Goal: Navigation & Orientation: Find specific page/section

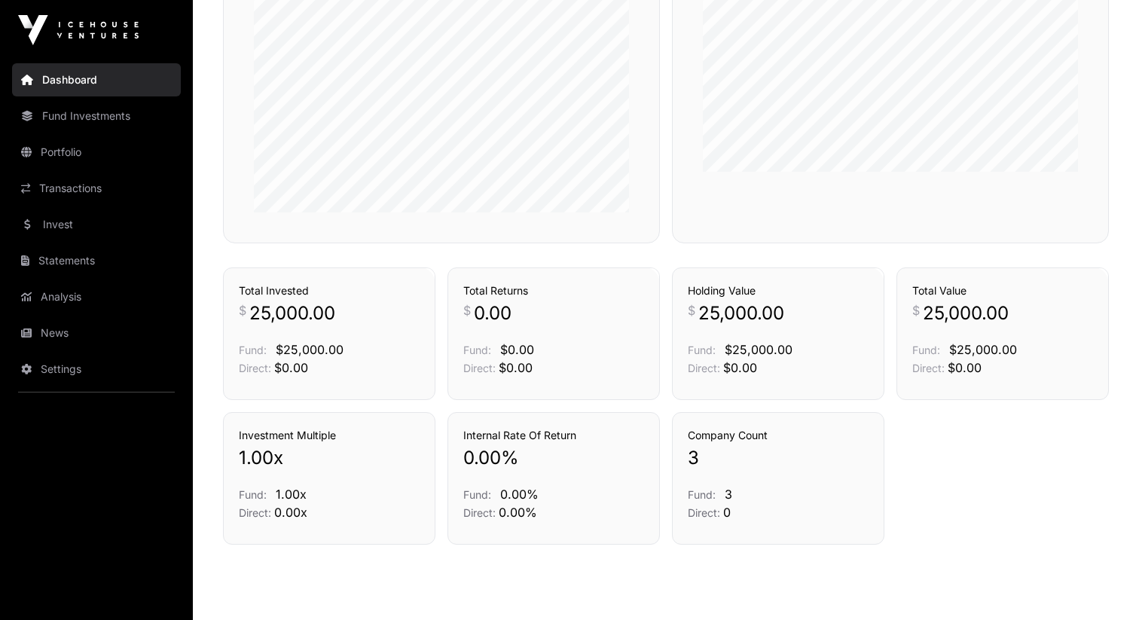
scroll to position [983, 0]
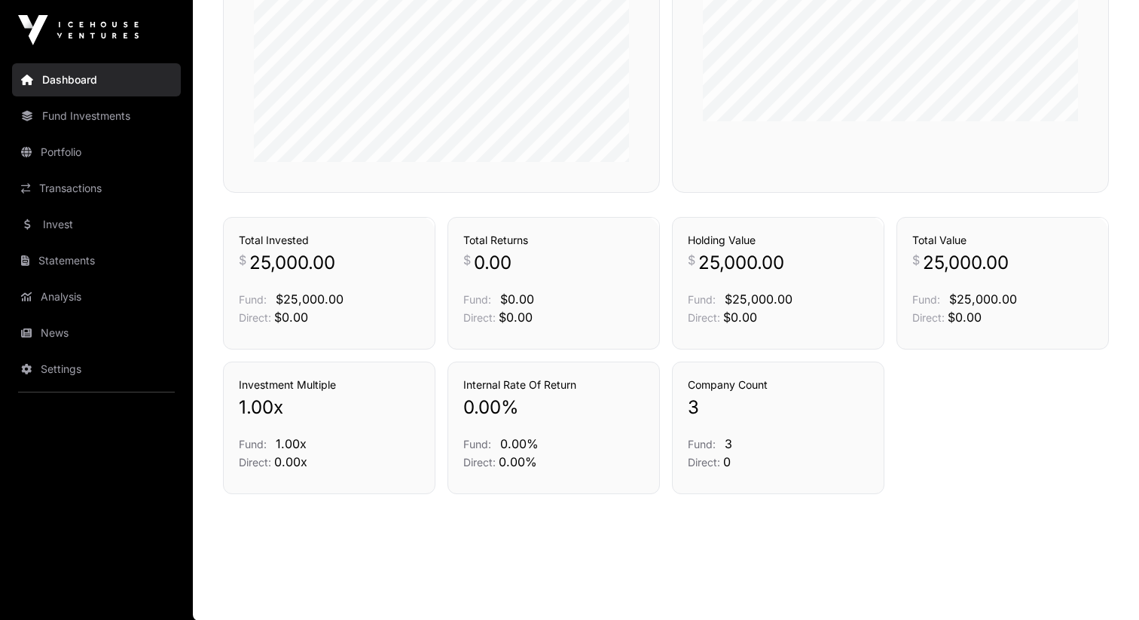
click at [104, 345] on link "News" at bounding box center [96, 332] width 169 height 33
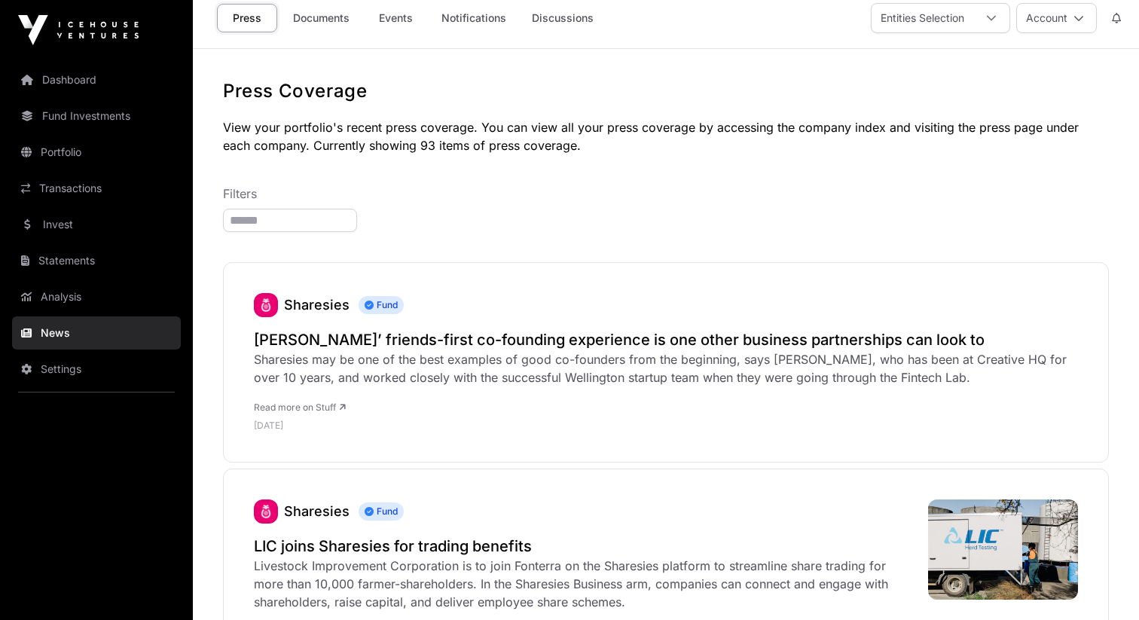
scroll to position [19, 0]
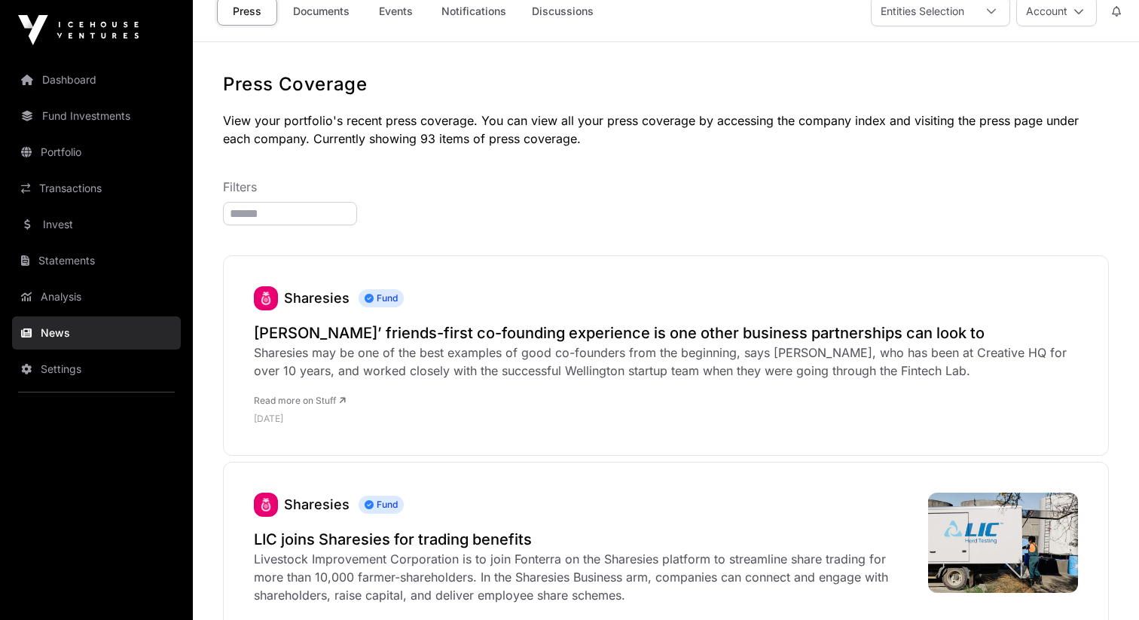
click at [403, 22] on link "Events" at bounding box center [395, 11] width 60 height 29
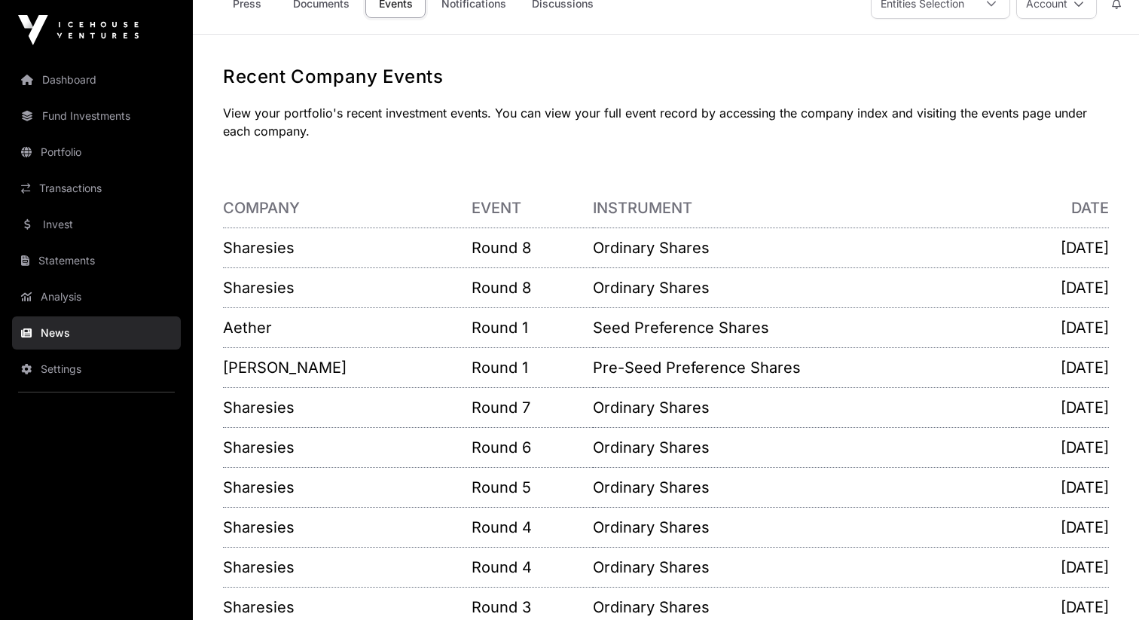
scroll to position [16, 0]
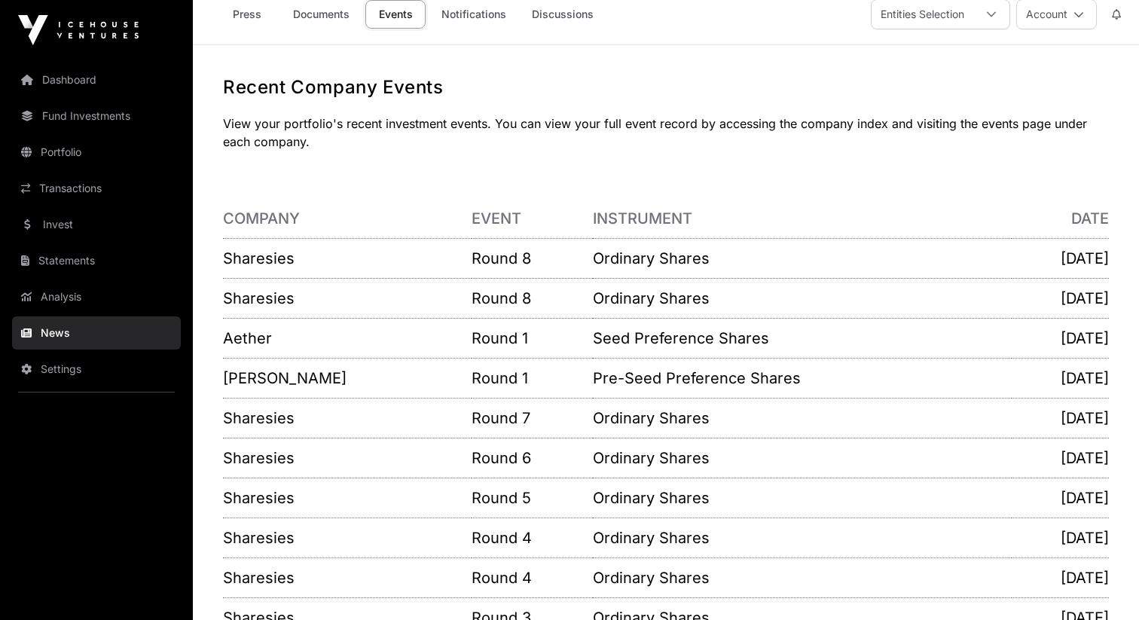
click at [480, 16] on link "Notifications" at bounding box center [474, 14] width 84 height 29
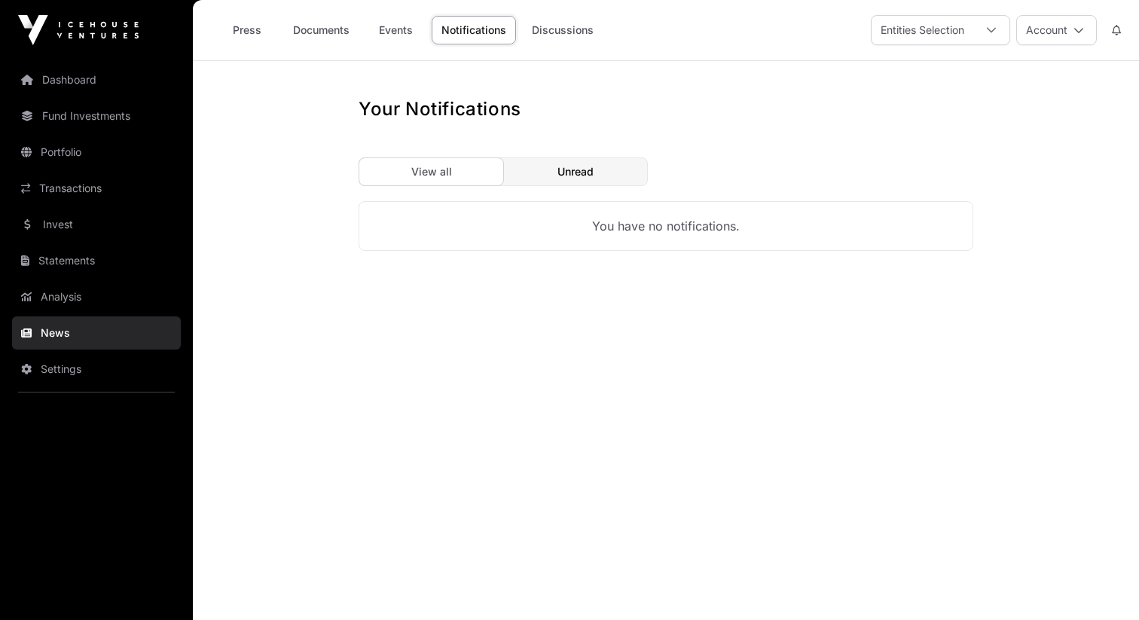
click at [561, 36] on link "Discussions" at bounding box center [562, 30] width 81 height 29
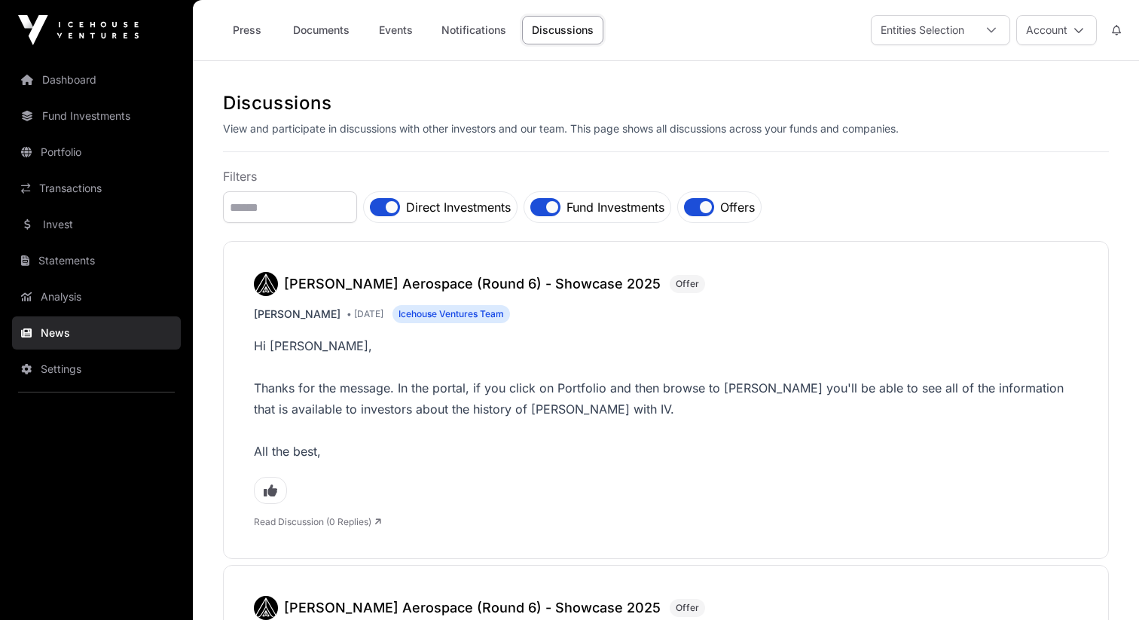
click at [476, 30] on link "Notifications" at bounding box center [474, 30] width 84 height 29
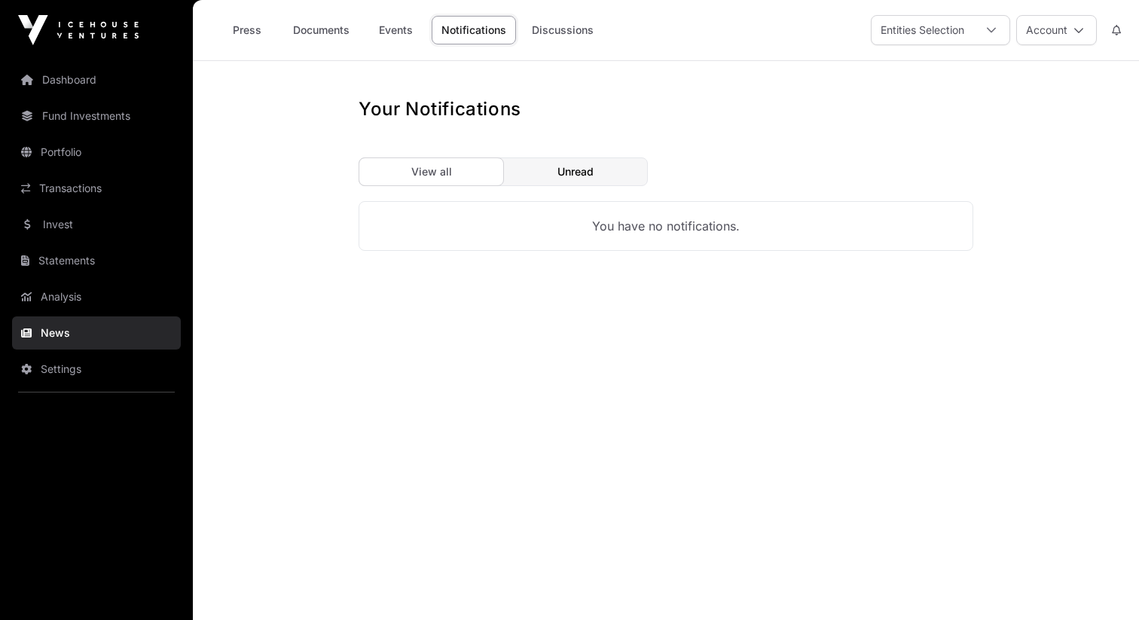
click at [406, 32] on link "Events" at bounding box center [395, 30] width 60 height 29
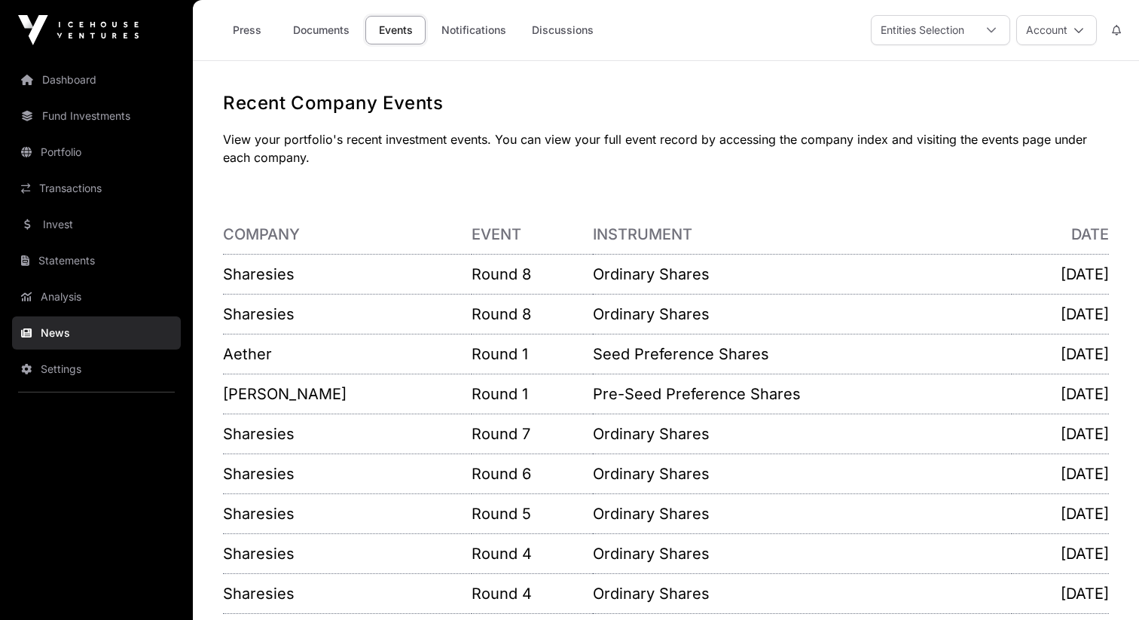
scroll to position [160, 0]
